Goal: Navigation & Orientation: Find specific page/section

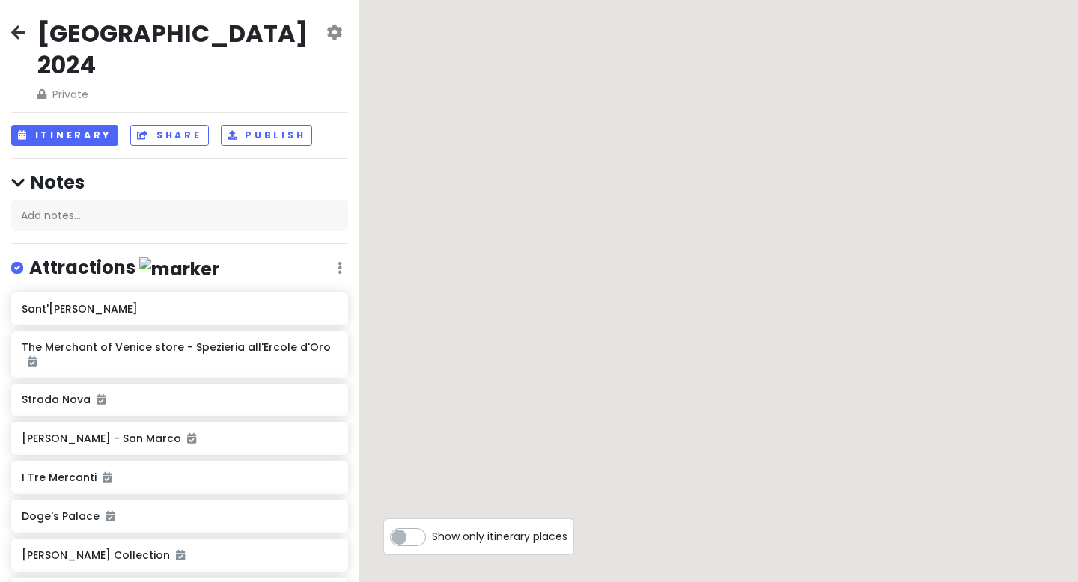
click at [16, 31] on icon at bounding box center [18, 32] width 14 height 12
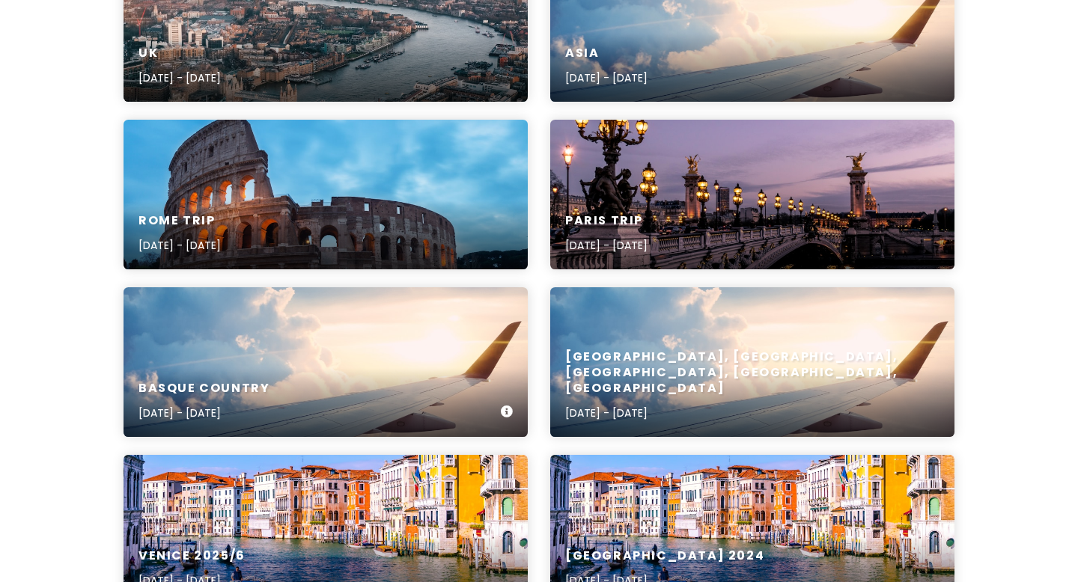
scroll to position [475, 0]
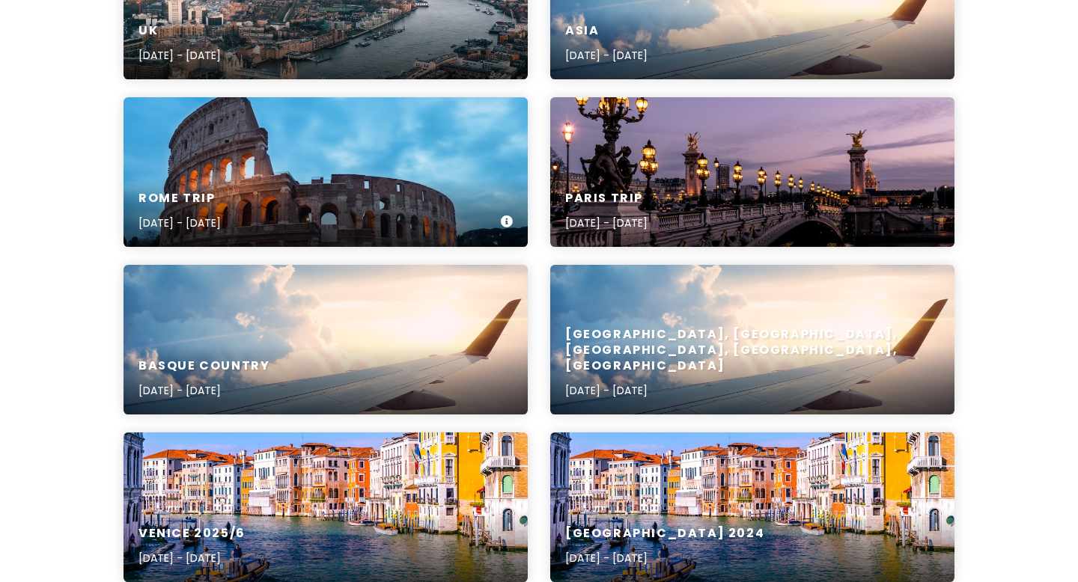
click at [276, 156] on div "Rome Trip [DATE] - [DATE]" at bounding box center [326, 172] width 404 height 150
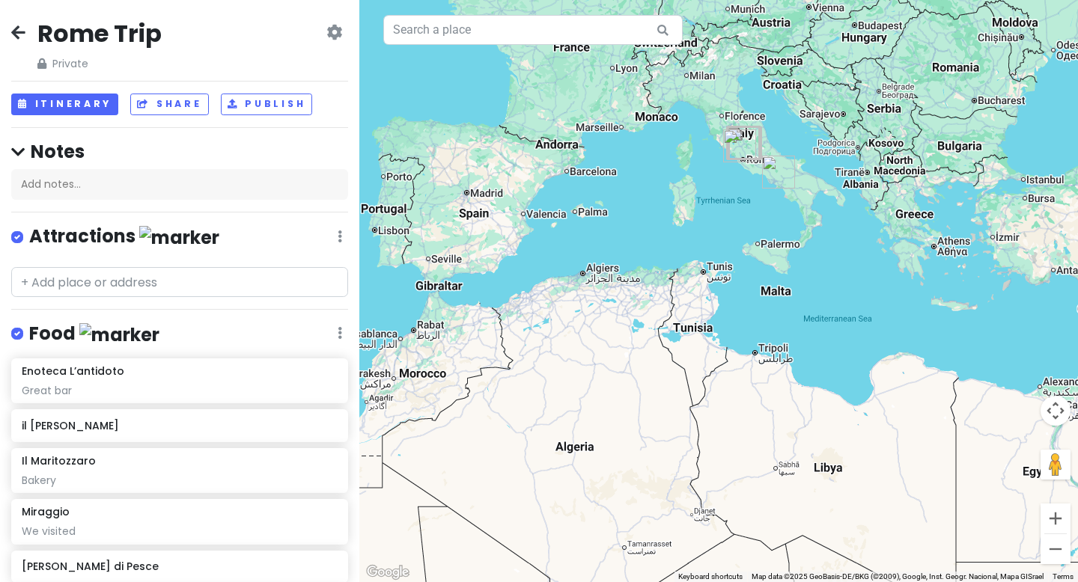
drag, startPoint x: 875, startPoint y: 67, endPoint x: 828, endPoint y: 270, distance: 208.3
click at [828, 270] on div at bounding box center [718, 291] width 719 height 582
click at [16, 31] on icon at bounding box center [18, 32] width 14 height 12
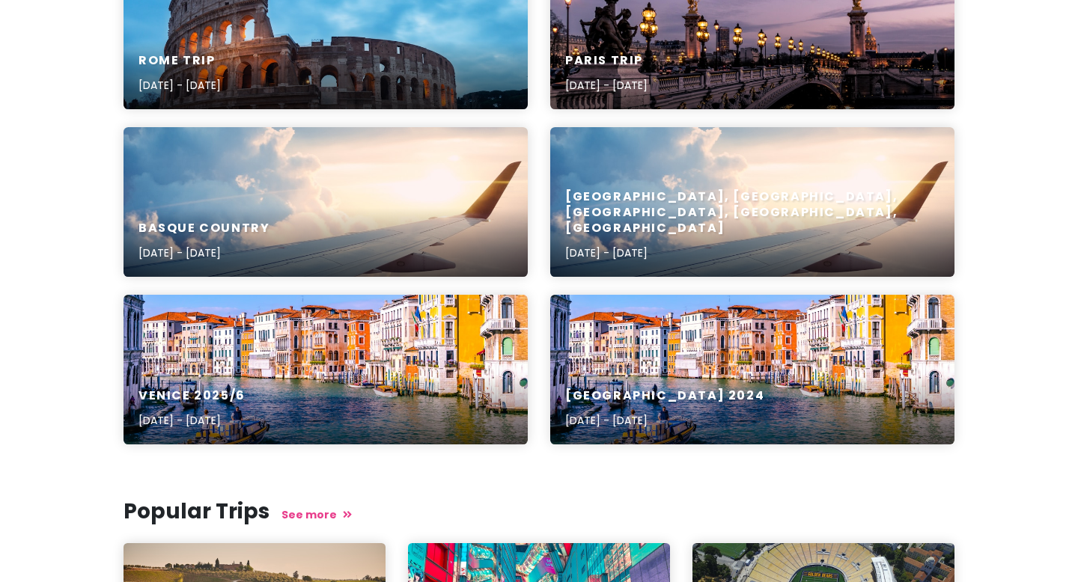
scroll to position [618, 0]
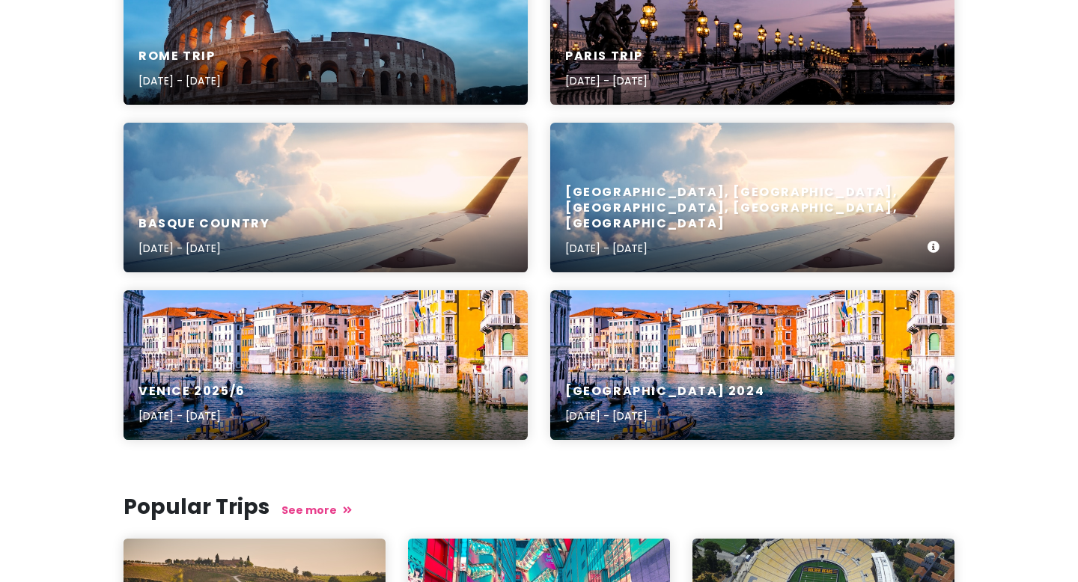
click at [721, 193] on div "[GEOGRAPHIC_DATA], [GEOGRAPHIC_DATA], [GEOGRAPHIC_DATA], [GEOGRAPHIC_DATA], [GE…" at bounding box center [752, 198] width 404 height 150
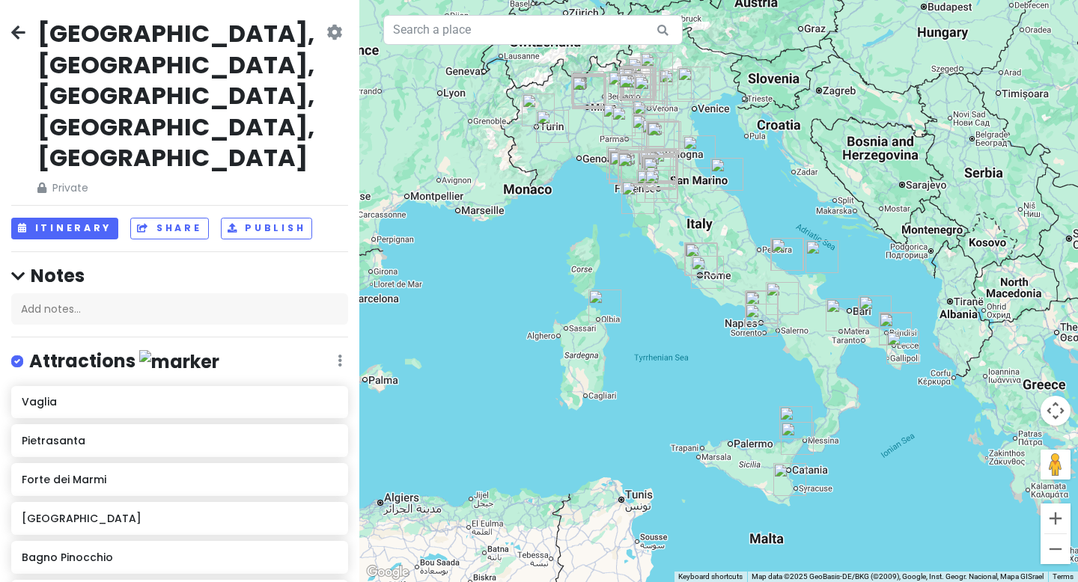
click at [859, 386] on div at bounding box center [718, 291] width 719 height 582
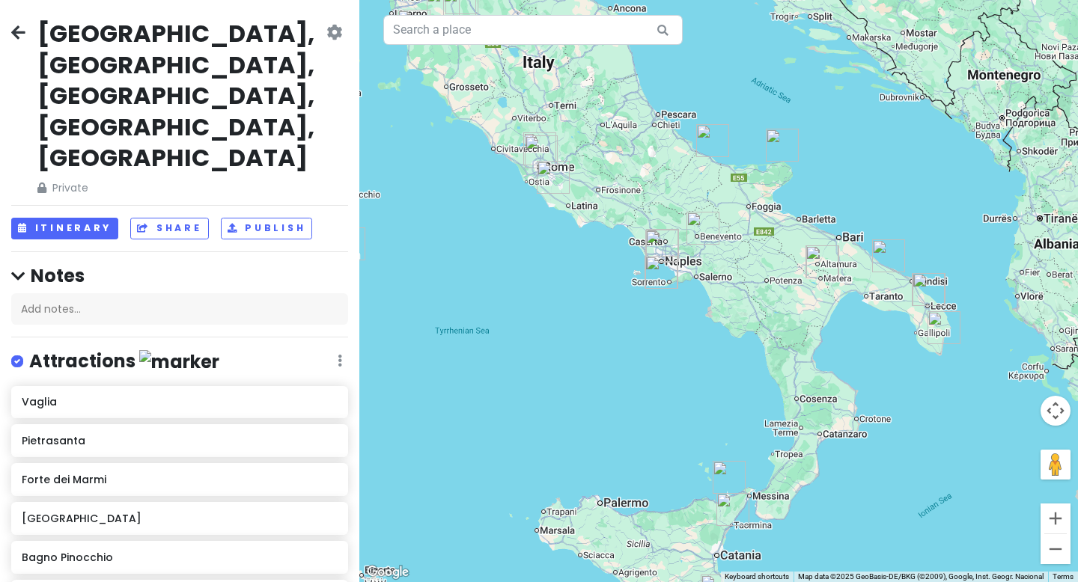
click at [726, 471] on img "Siké gelato" at bounding box center [729, 477] width 33 height 33
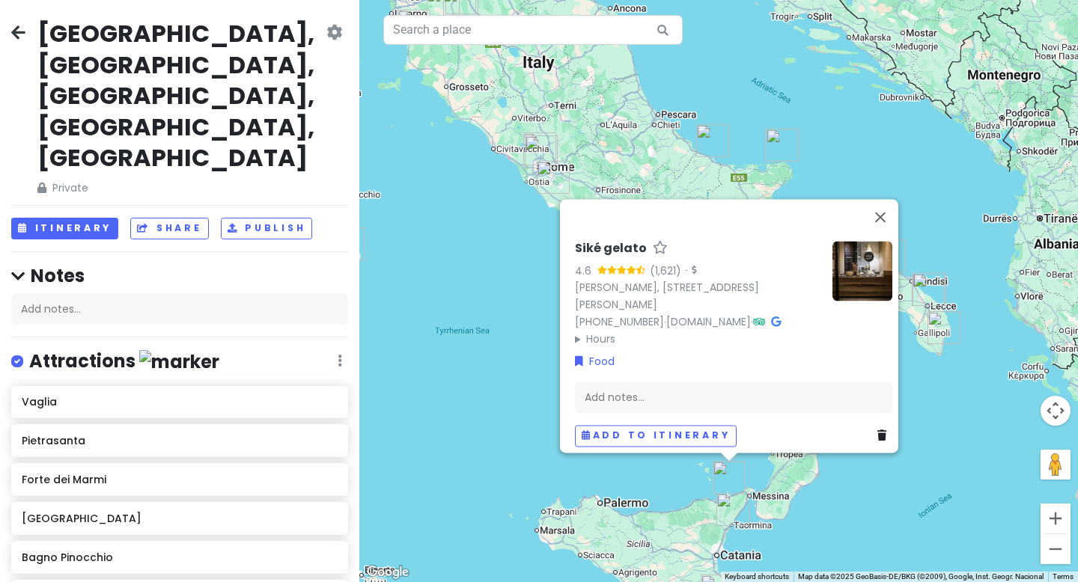
click at [825, 515] on div "Siké gelato 4.6 (1,621) · [PERSON_NAME], [STREET_ADDRESS][PERSON_NAME][PERSON_N…" at bounding box center [718, 291] width 719 height 582
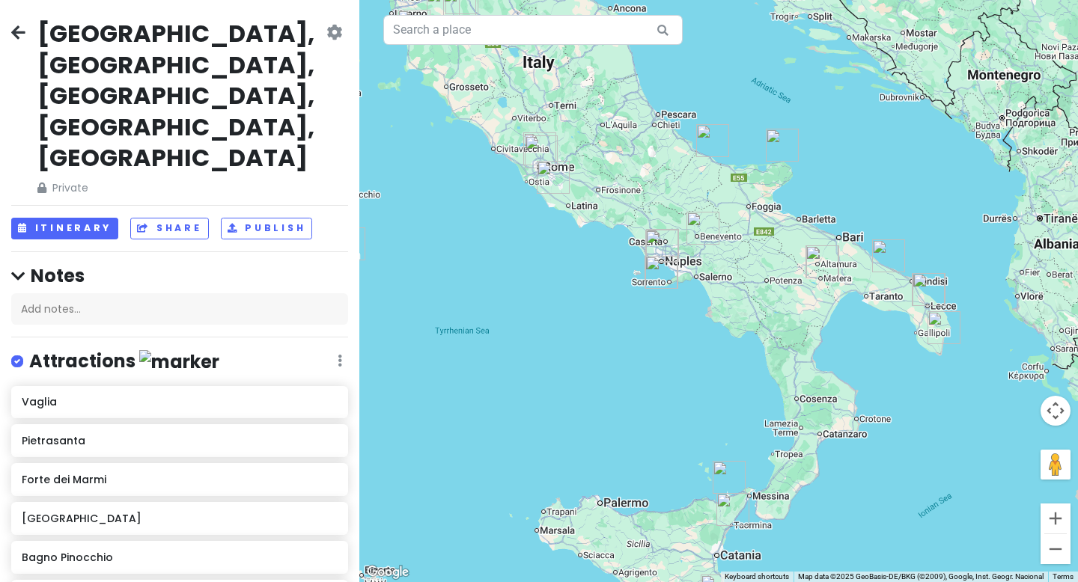
click at [872, 355] on div at bounding box center [718, 291] width 719 height 582
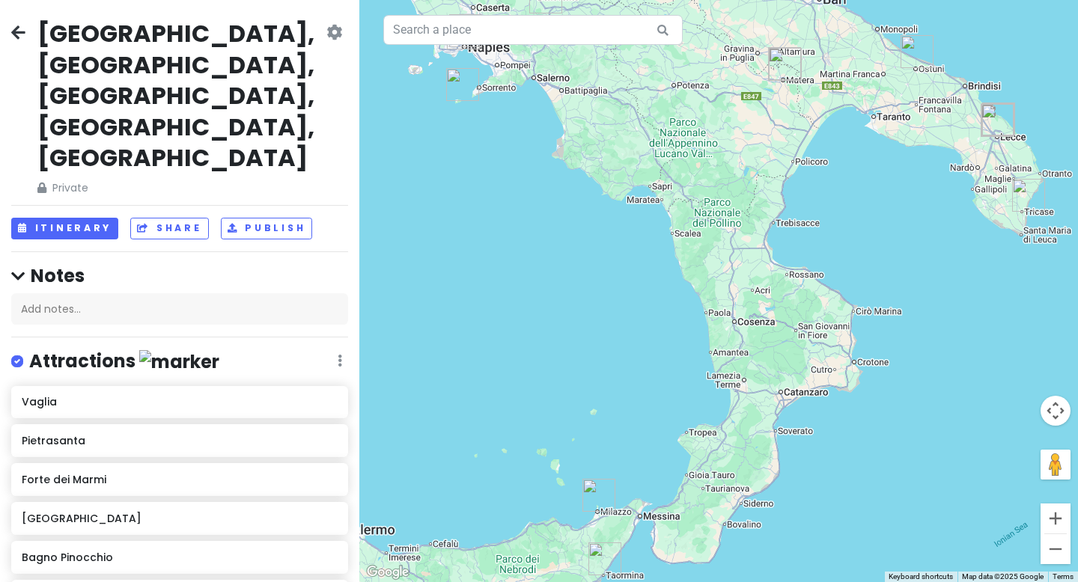
drag, startPoint x: 892, startPoint y: 501, endPoint x: 905, endPoint y: 380, distance: 121.2
click at [905, 380] on div at bounding box center [718, 291] width 719 height 582
click at [872, 411] on div at bounding box center [718, 291] width 719 height 582
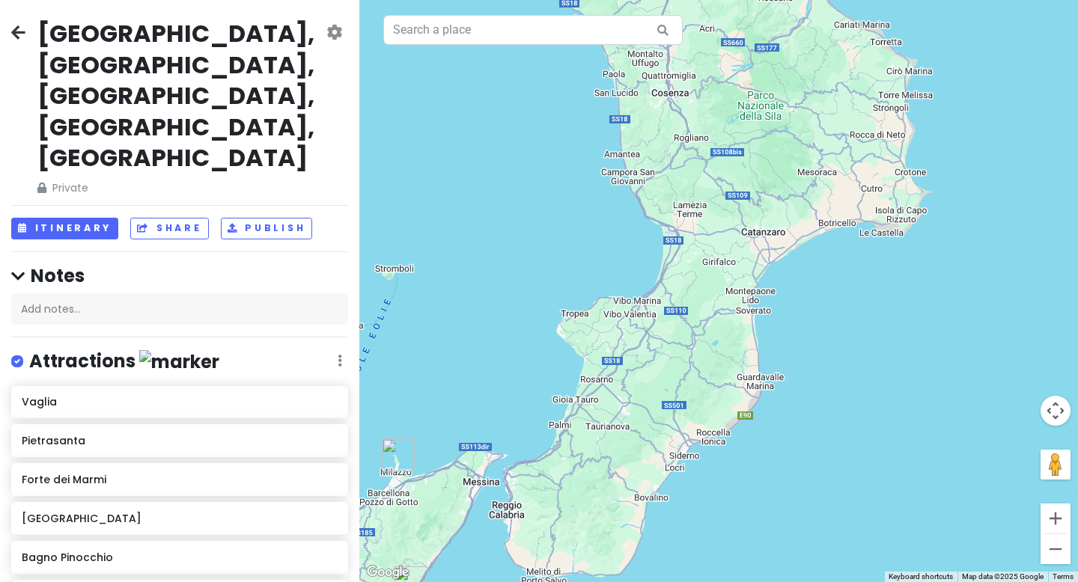
drag, startPoint x: 818, startPoint y: 427, endPoint x: 898, endPoint y: 274, distance: 172.4
click at [898, 274] on div at bounding box center [718, 291] width 719 height 582
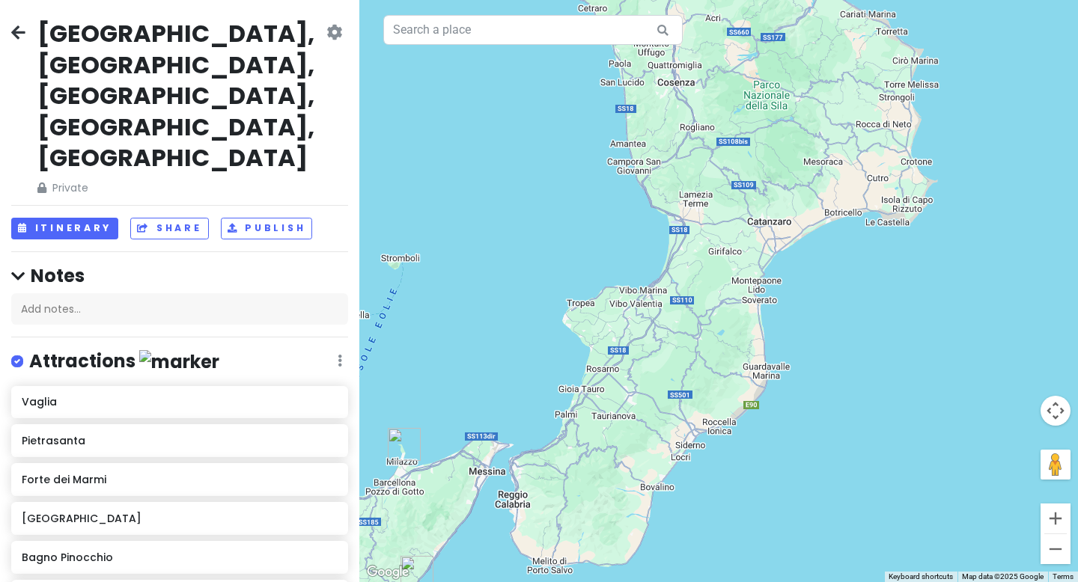
click at [797, 481] on div at bounding box center [718, 291] width 719 height 582
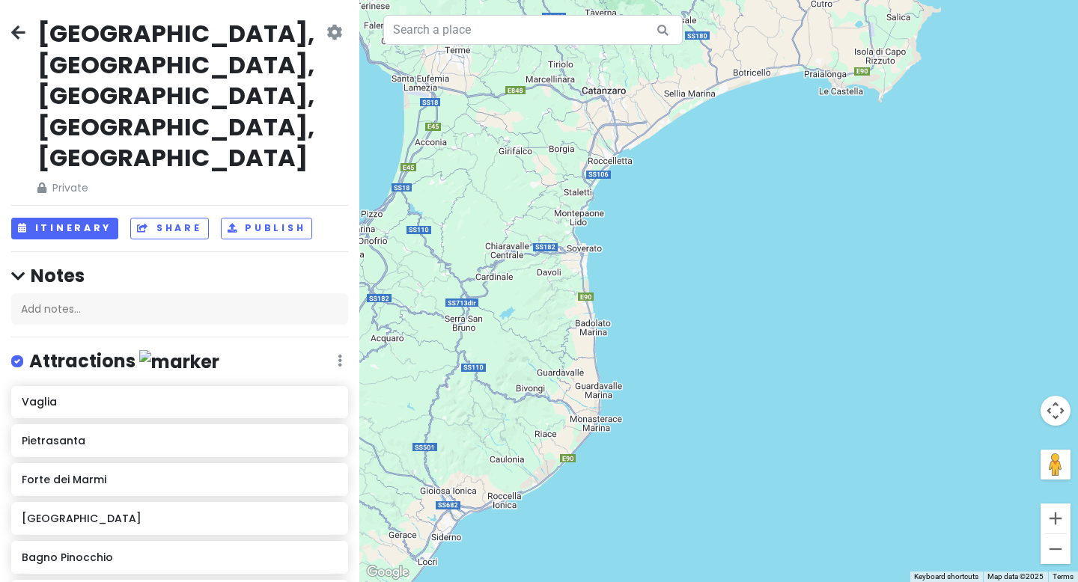
drag, startPoint x: 868, startPoint y: 228, endPoint x: 730, endPoint y: 356, distance: 188.6
click at [730, 356] on div at bounding box center [718, 291] width 719 height 582
click at [701, 226] on div at bounding box center [718, 291] width 719 height 582
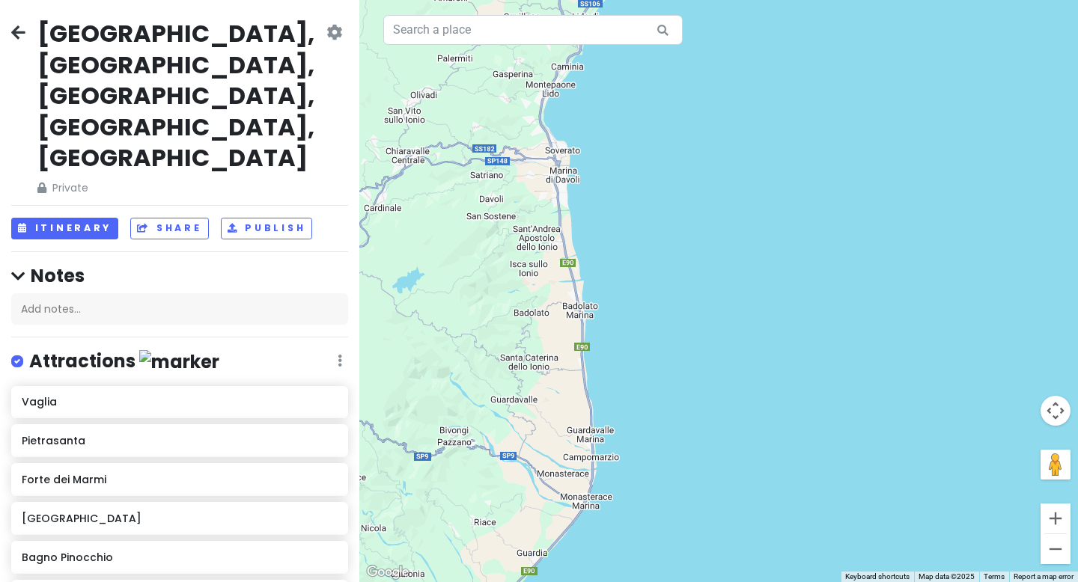
drag, startPoint x: 609, startPoint y: 241, endPoint x: 705, endPoint y: 121, distance: 154.0
click at [705, 121] on div at bounding box center [718, 291] width 719 height 582
